Goal: Transaction & Acquisition: Purchase product/service

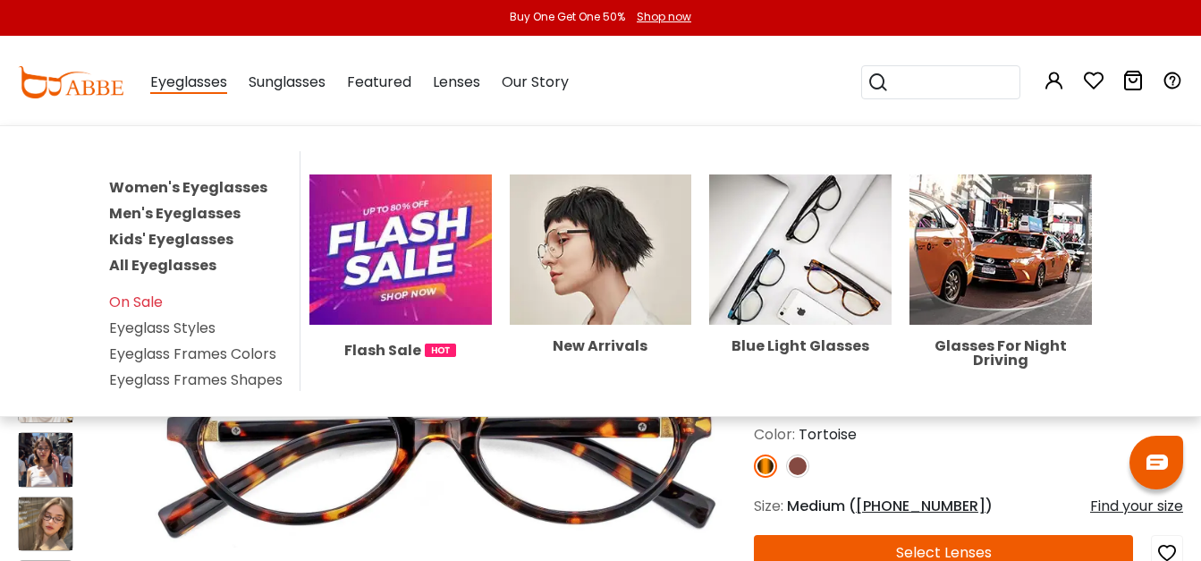
click at [194, 213] on link "Men's Eyeglasses" at bounding box center [174, 213] width 131 height 21
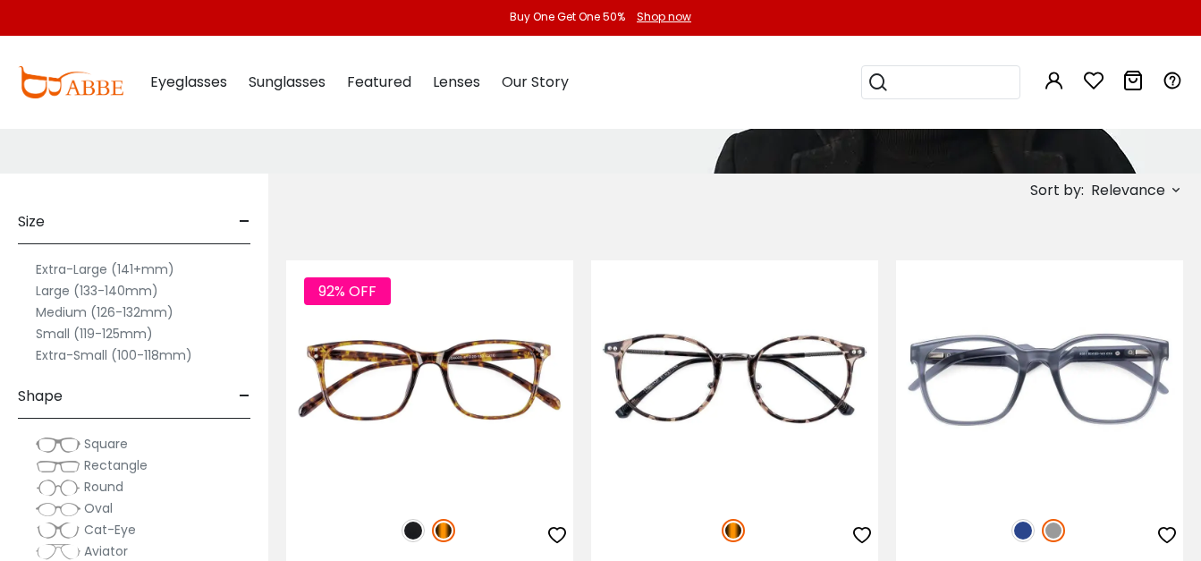
click at [64, 313] on label "Medium (126-132mm)" at bounding box center [105, 311] width 138 height 21
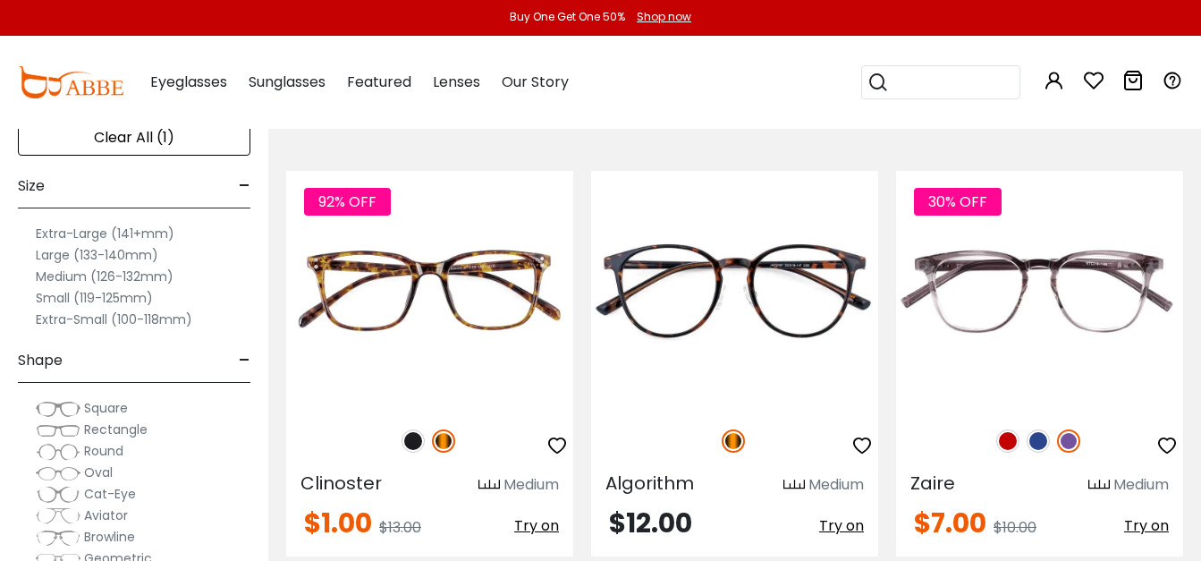
click at [58, 277] on label "Medium (126-132mm)" at bounding box center [105, 276] width 138 height 21
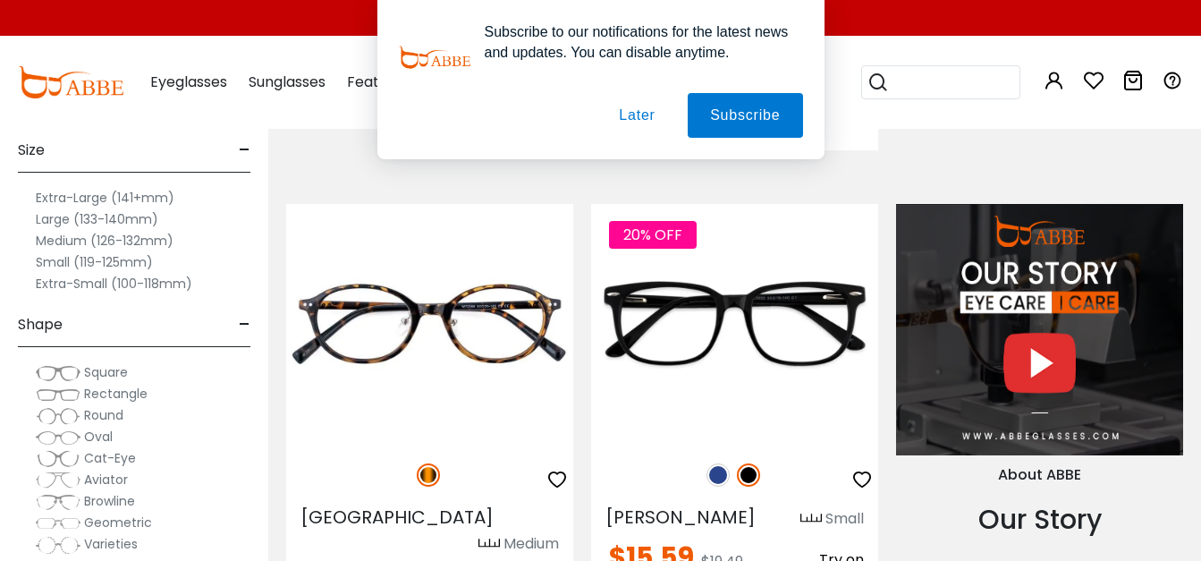
scroll to position [1699, 0]
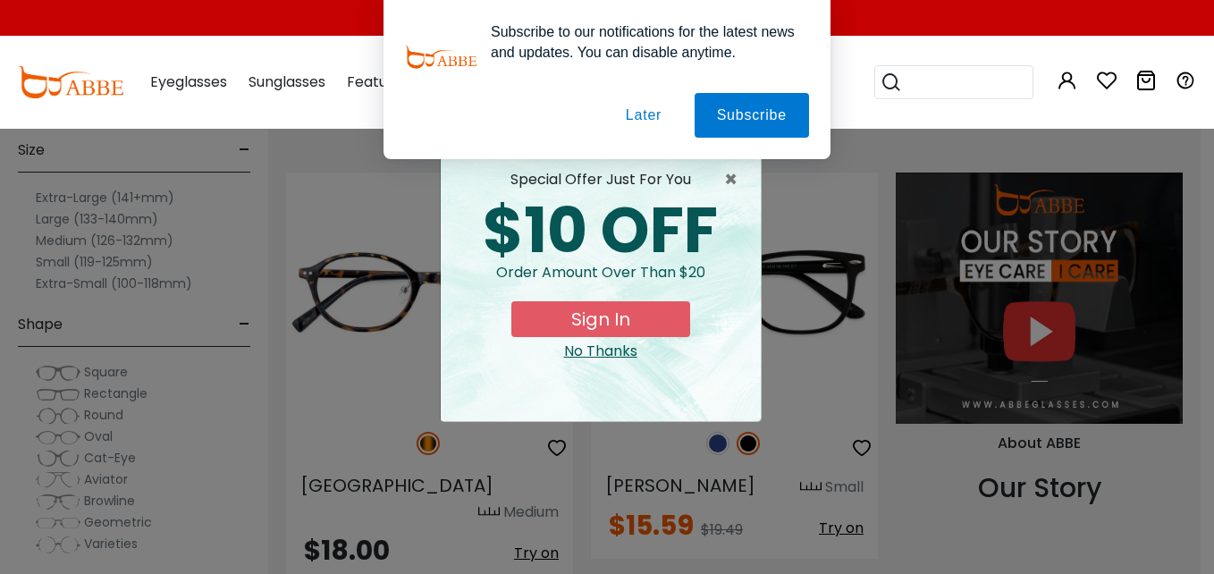
click at [638, 116] on button "Later" at bounding box center [644, 115] width 80 height 45
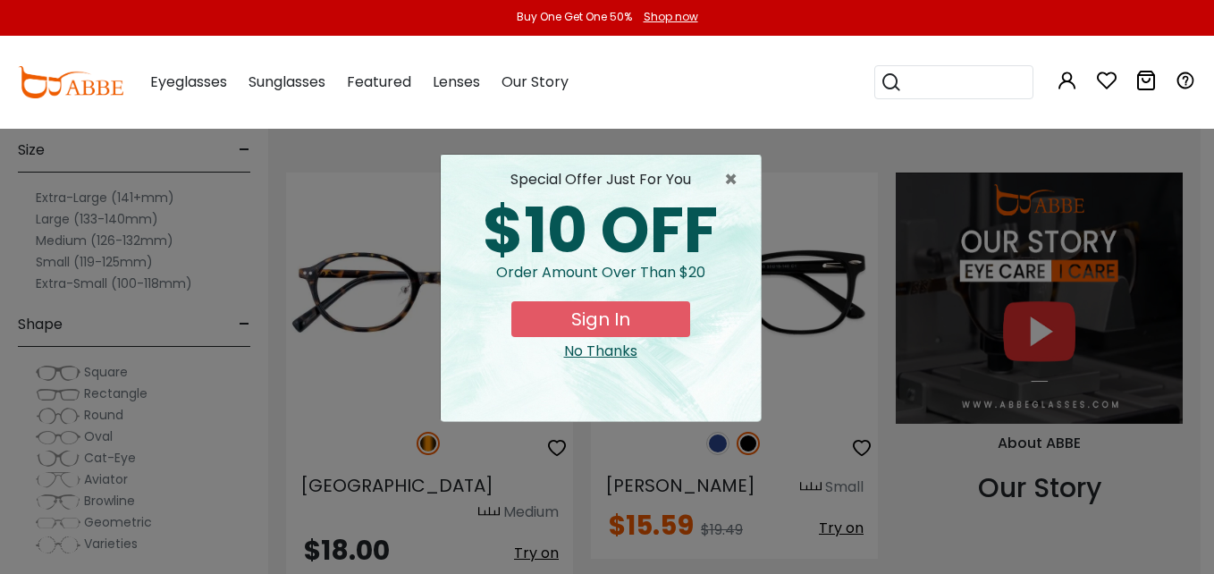
click at [586, 347] on div "No Thanks" at bounding box center [601, 351] width 292 height 21
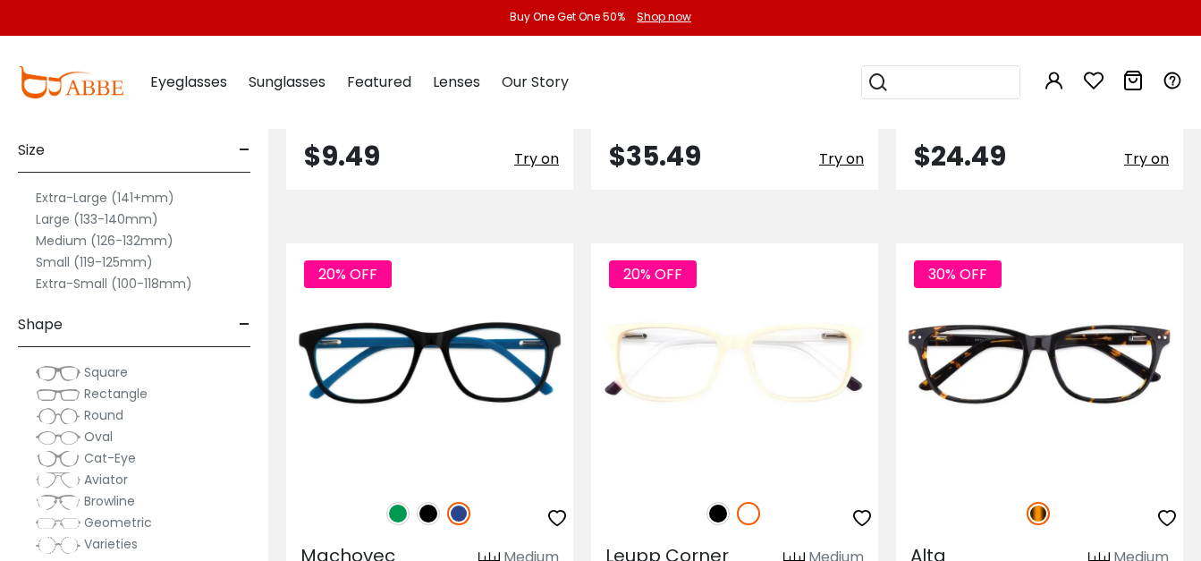
scroll to position [7422, 0]
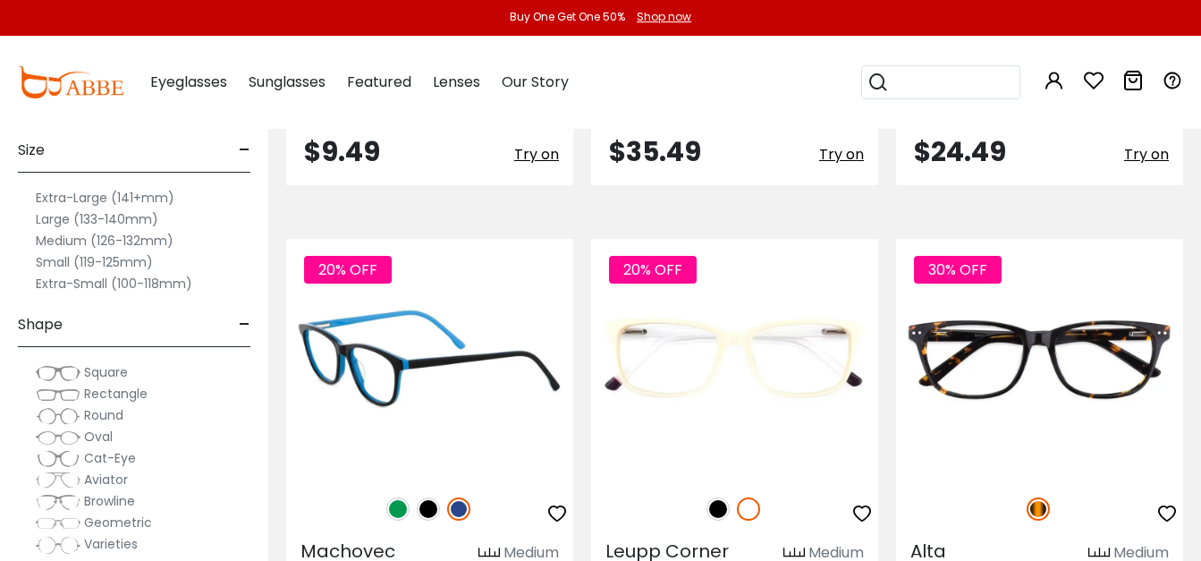
click at [394, 278] on img at bounding box center [429, 358] width 287 height 239
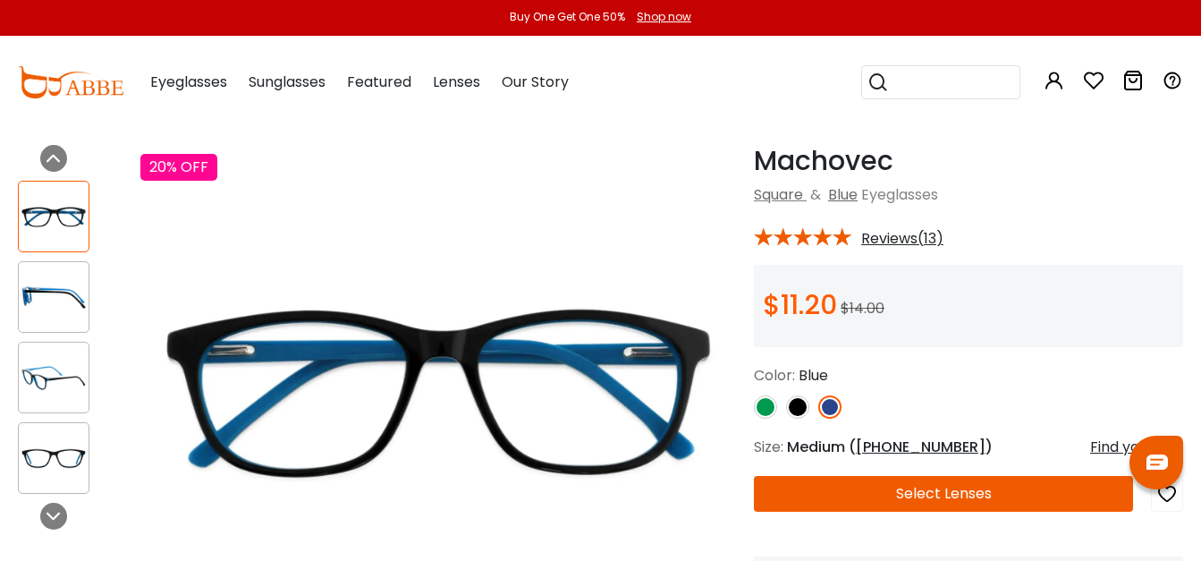
scroll to position [89, 0]
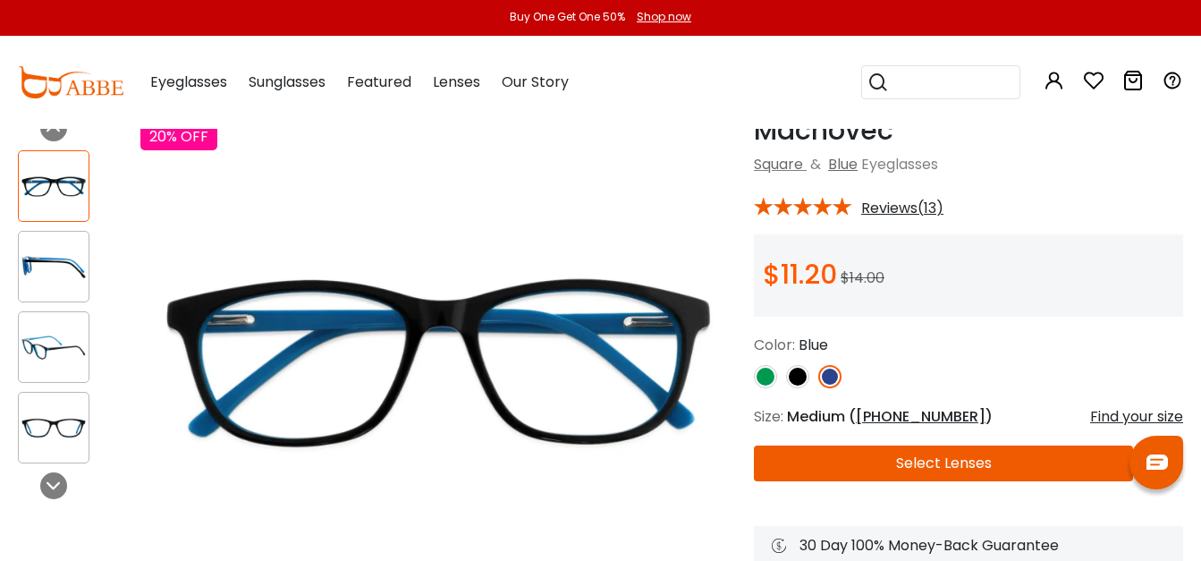
click at [50, 264] on img at bounding box center [54, 266] width 70 height 35
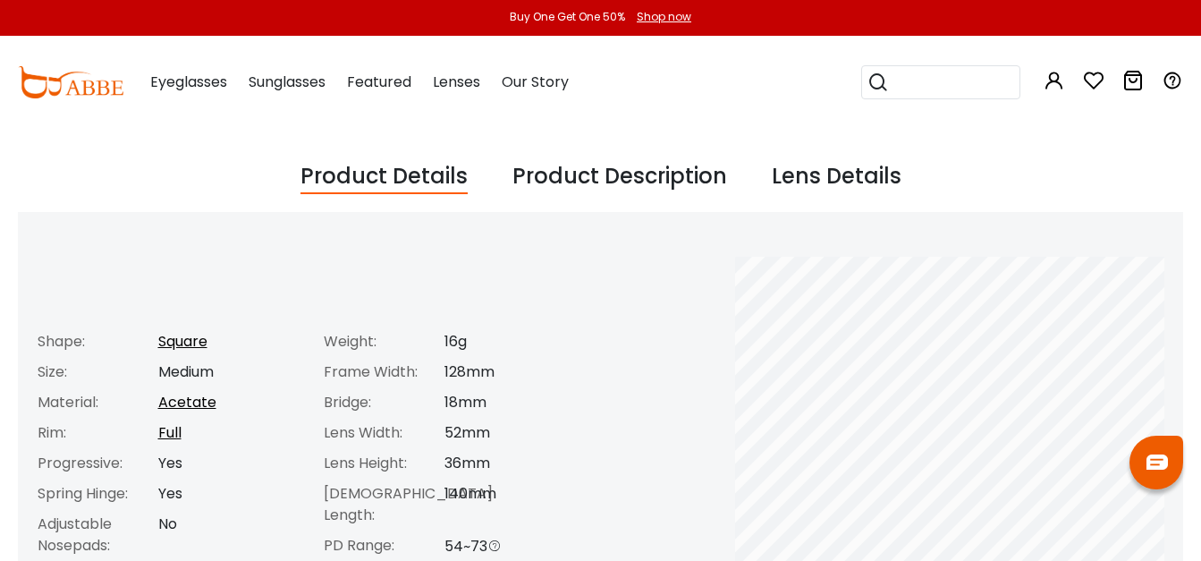
scroll to position [715, 0]
